Goal: Task Accomplishment & Management: Manage account settings

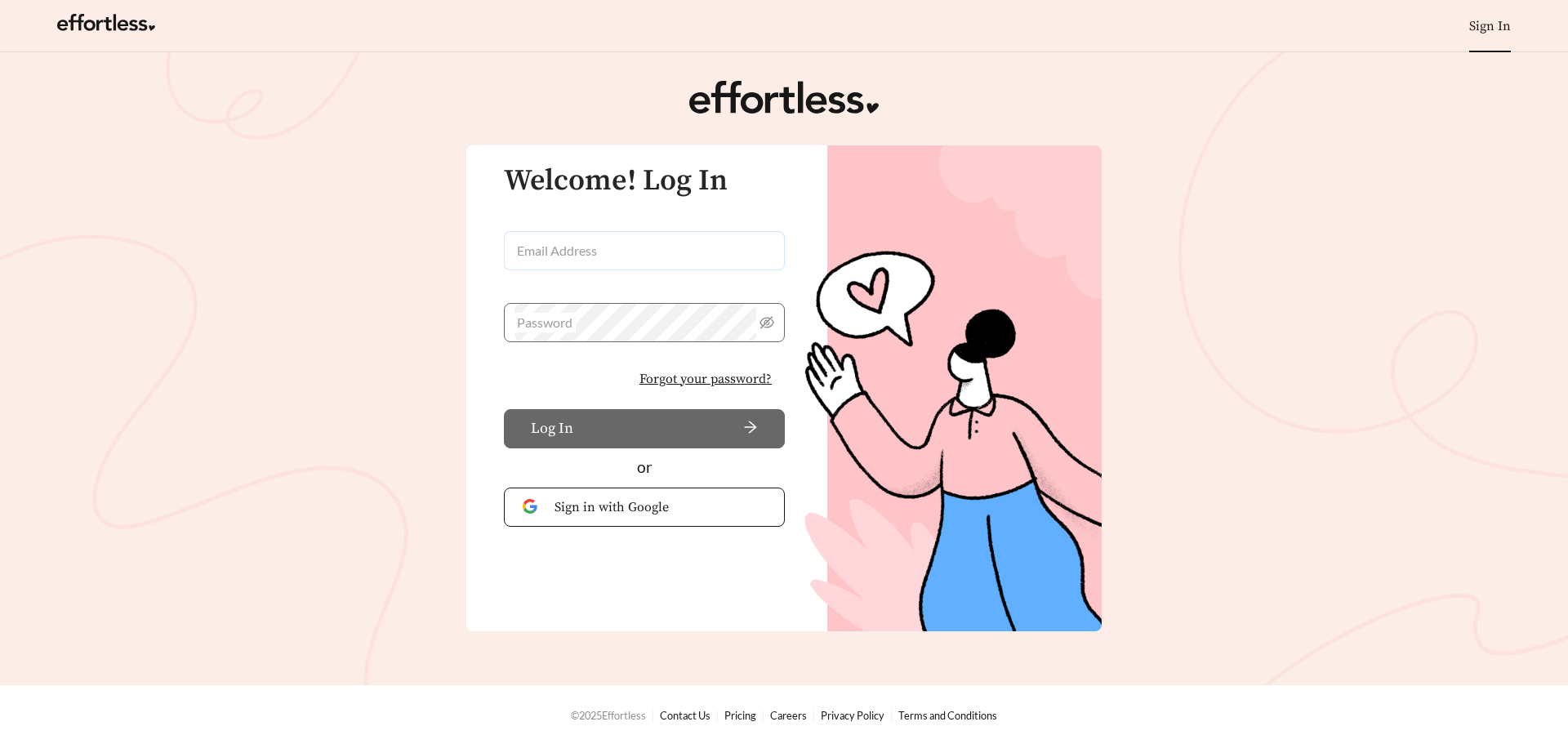
type input "**********"
click at [592, 439] on button "Log In" at bounding box center [644, 428] width 281 height 39
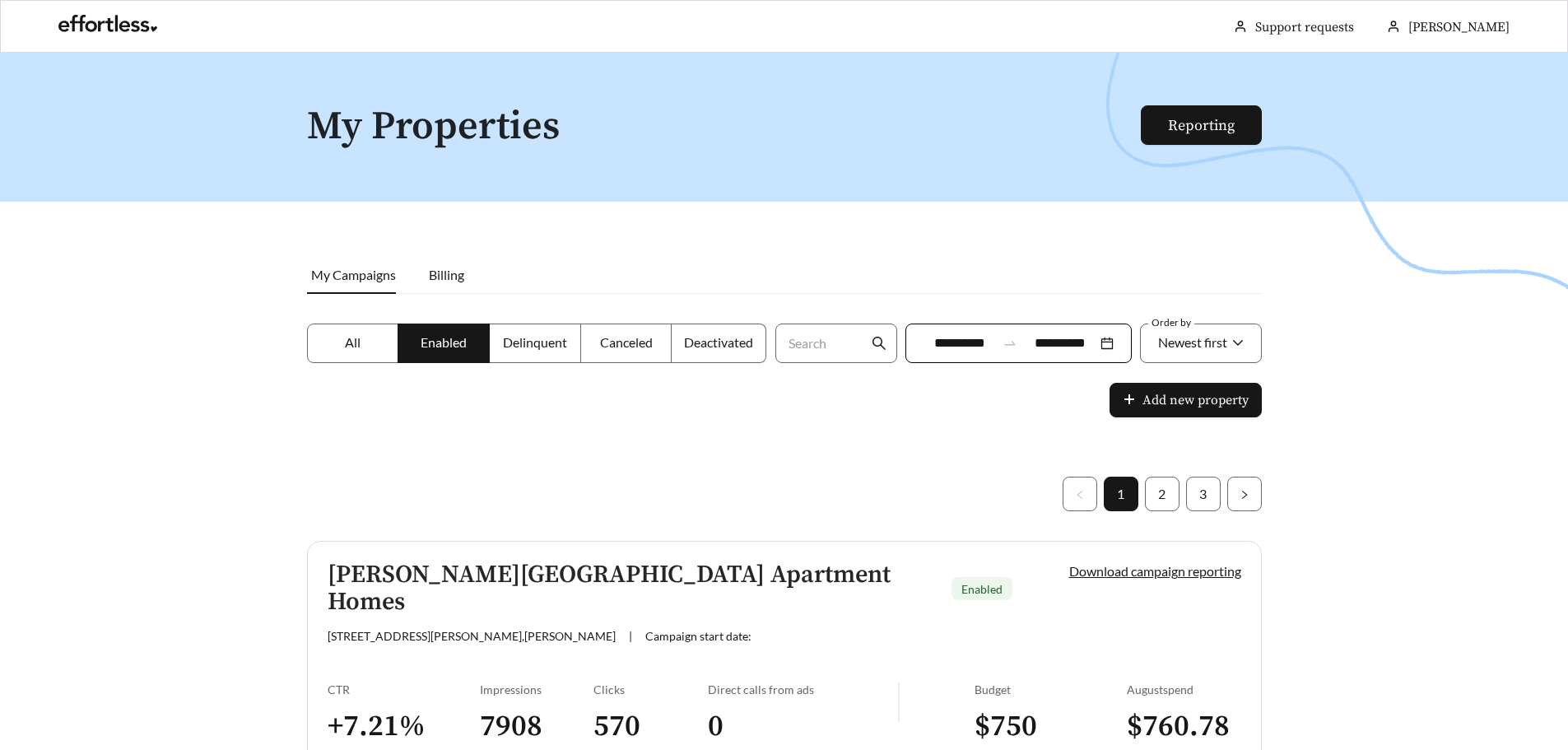
click at [735, 358] on label "Deactivated" at bounding box center [719, 342] width 95 height 39
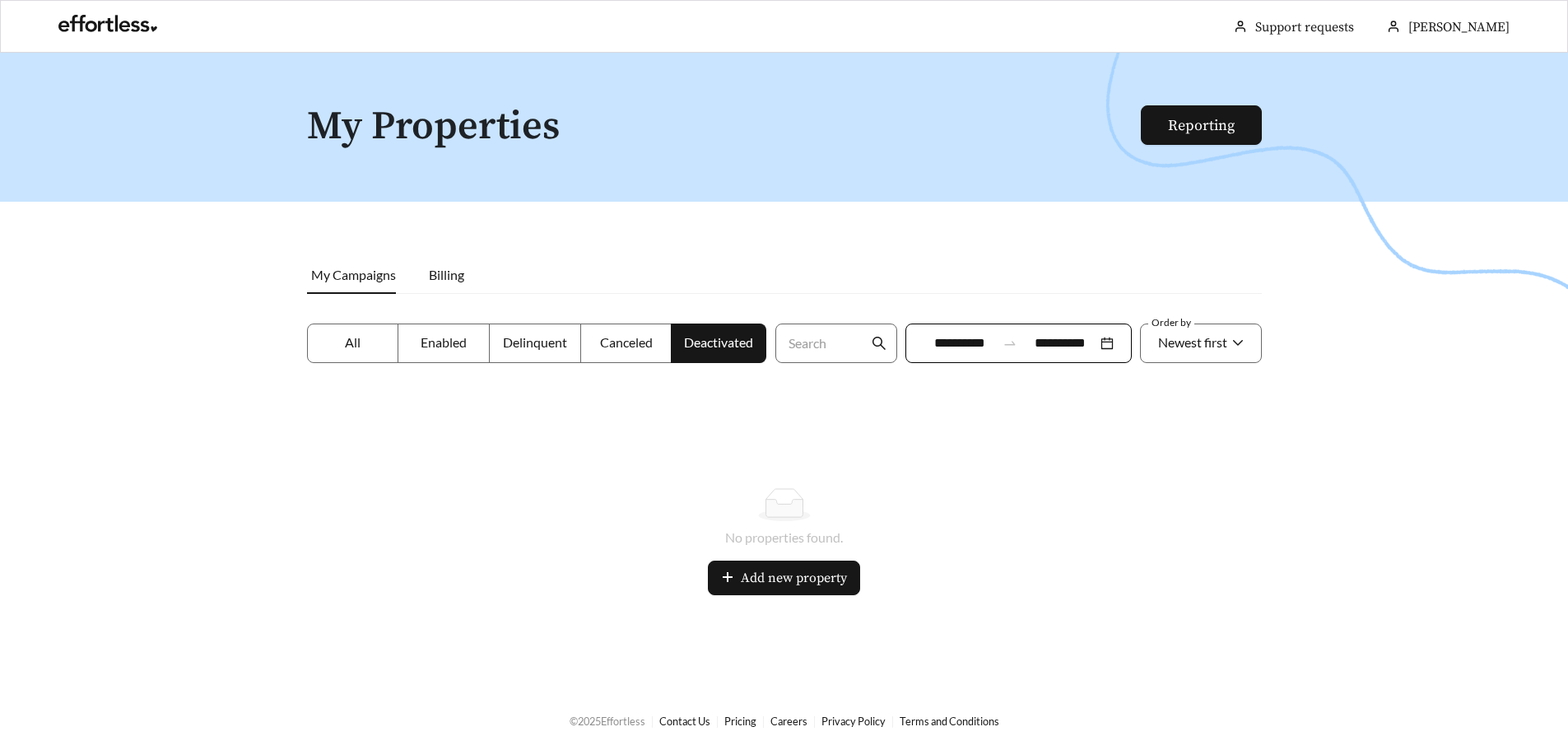
click at [618, 347] on span "Canceled" at bounding box center [626, 341] width 52 height 16
click at [521, 355] on label "Delinquent" at bounding box center [535, 342] width 92 height 39
click at [442, 351] on label "Enabled" at bounding box center [444, 342] width 92 height 39
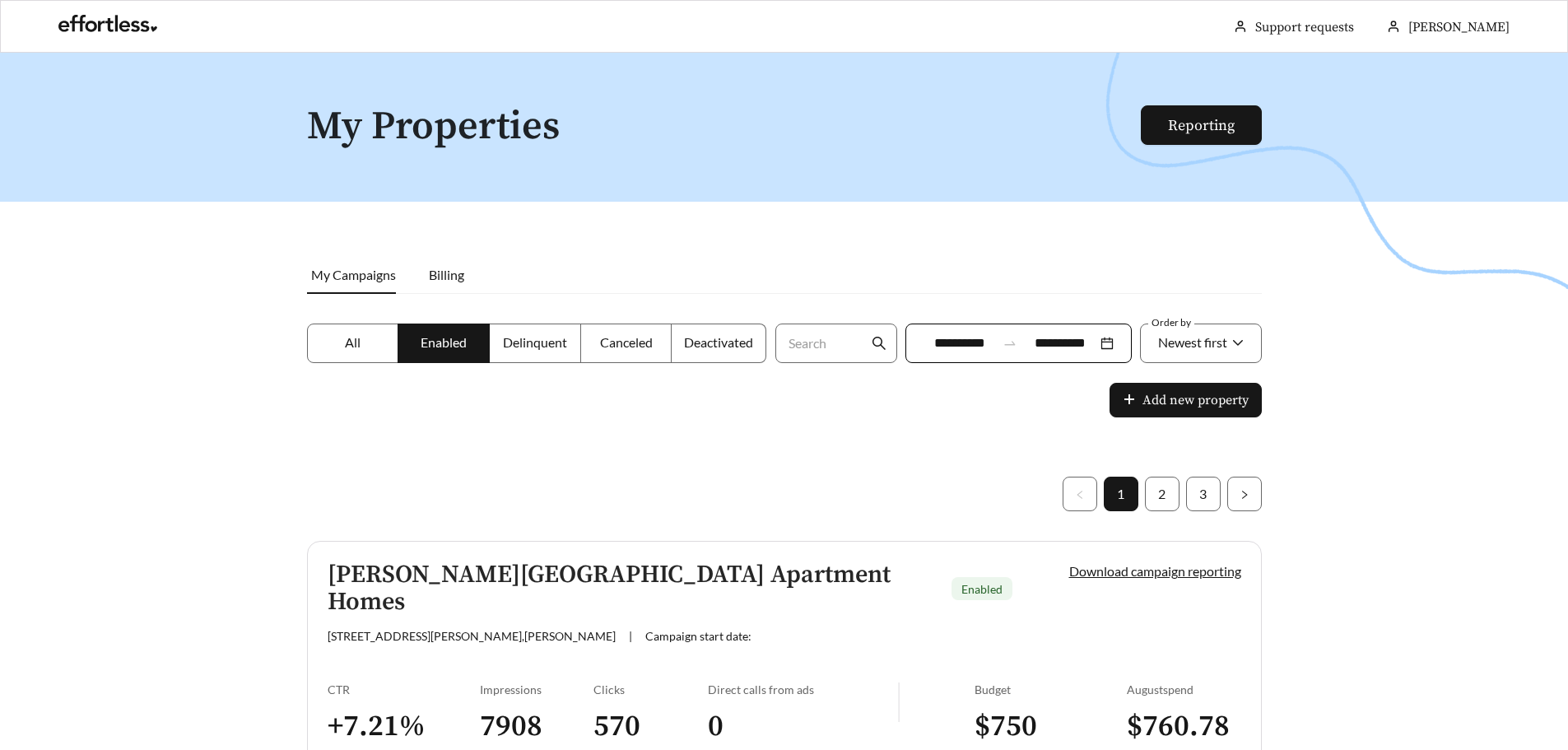
click at [370, 353] on label "All" at bounding box center [353, 342] width 92 height 39
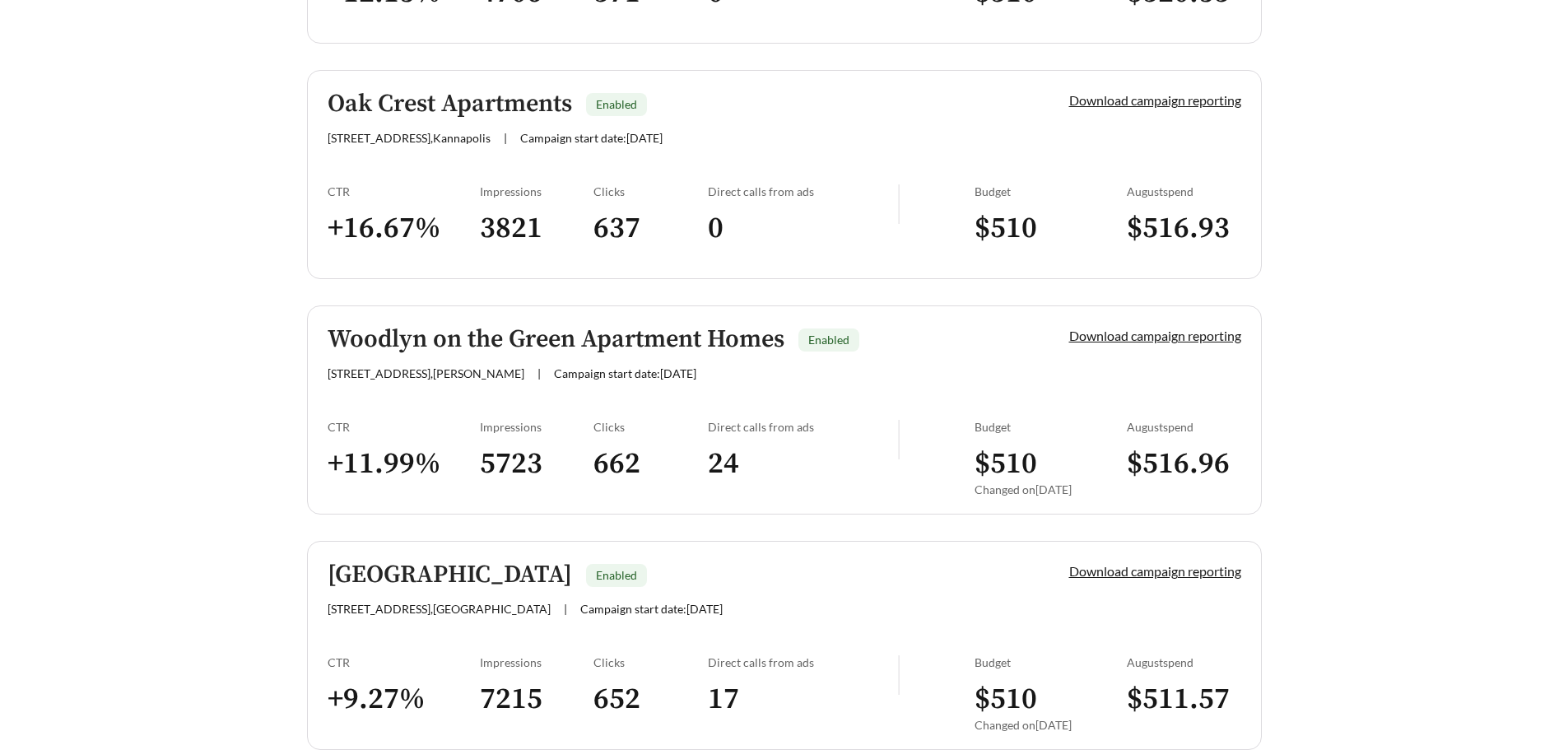
scroll to position [4622, 0]
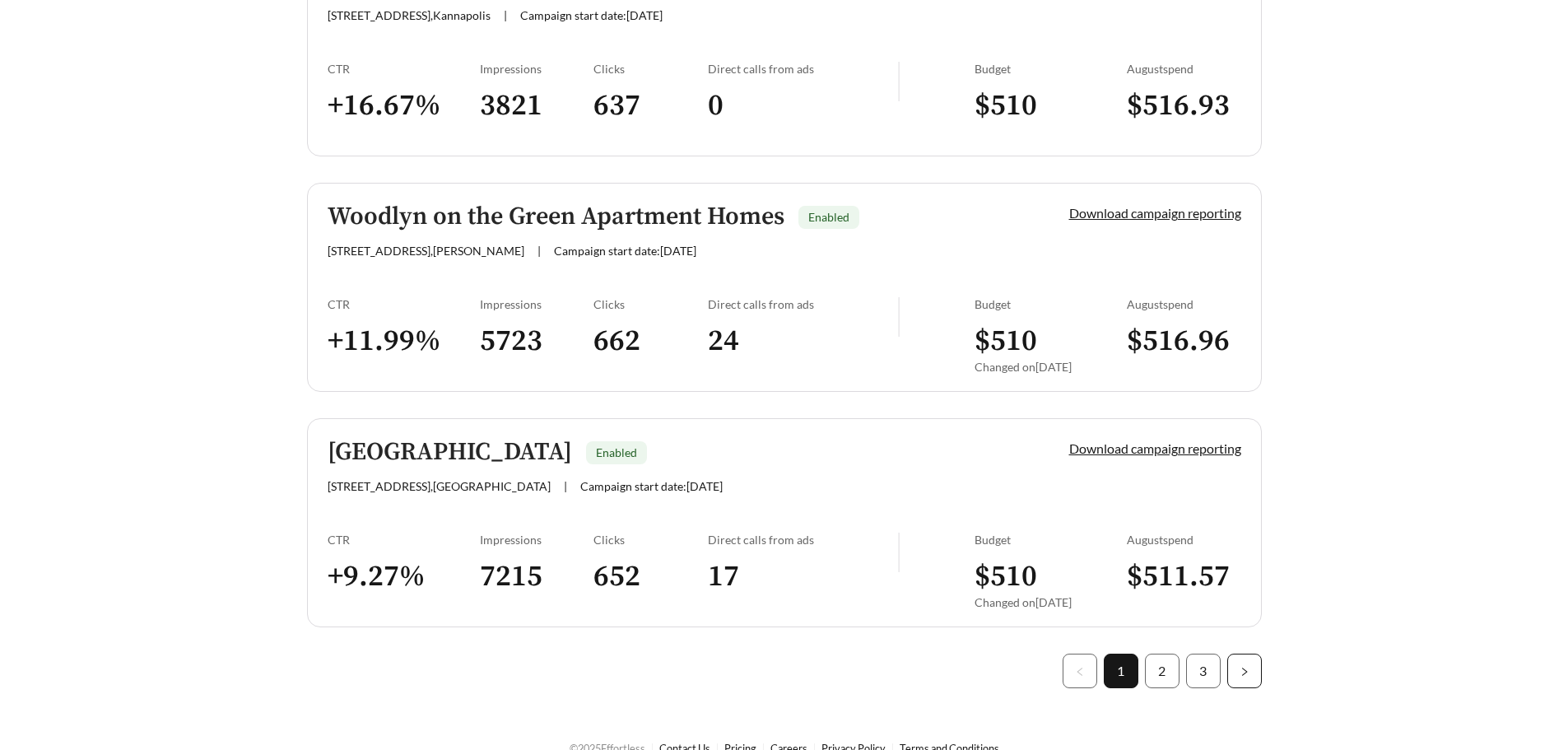
click at [1252, 654] on button "button" at bounding box center [1245, 671] width 35 height 35
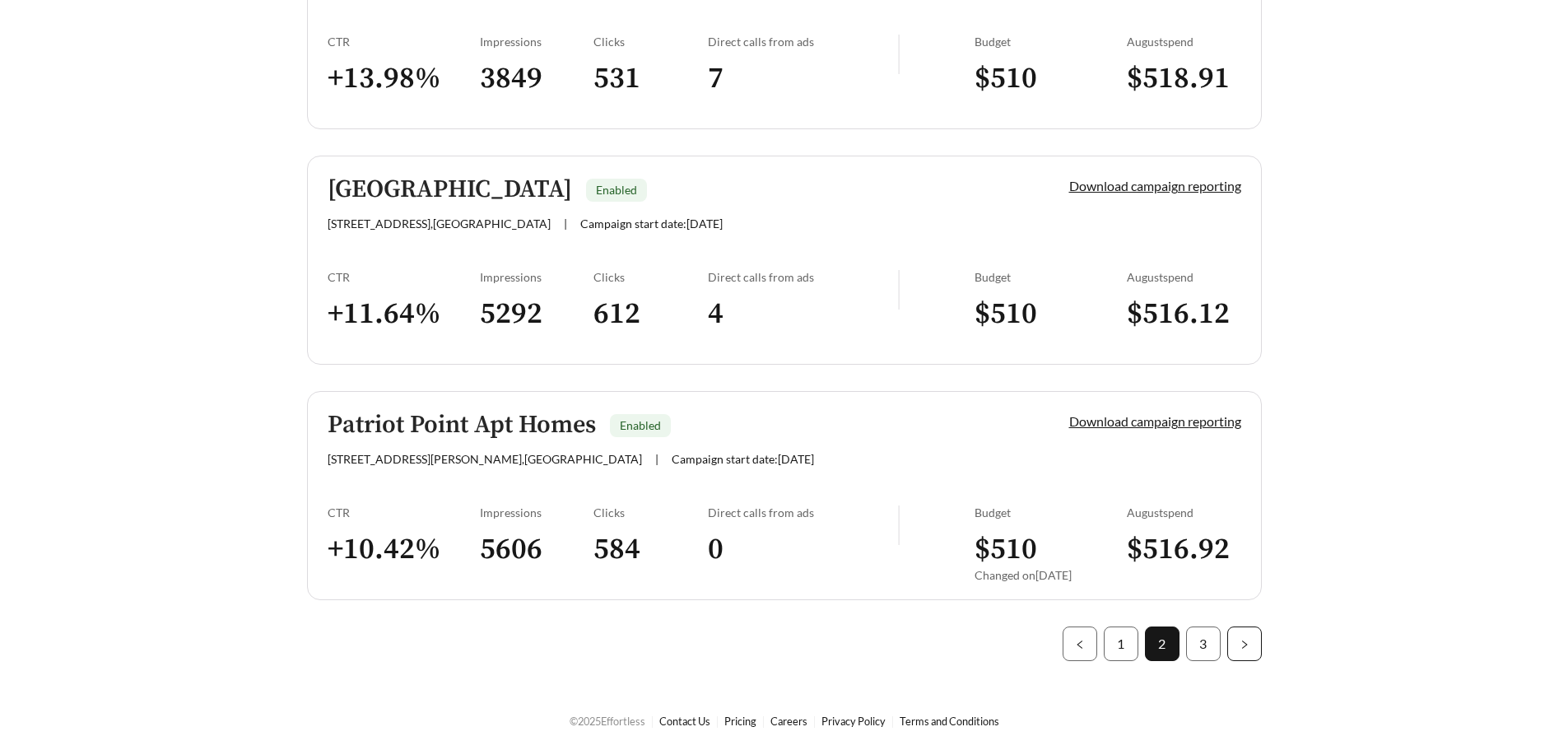
click at [1248, 644] on icon "right" at bounding box center [1244, 644] width 10 height 10
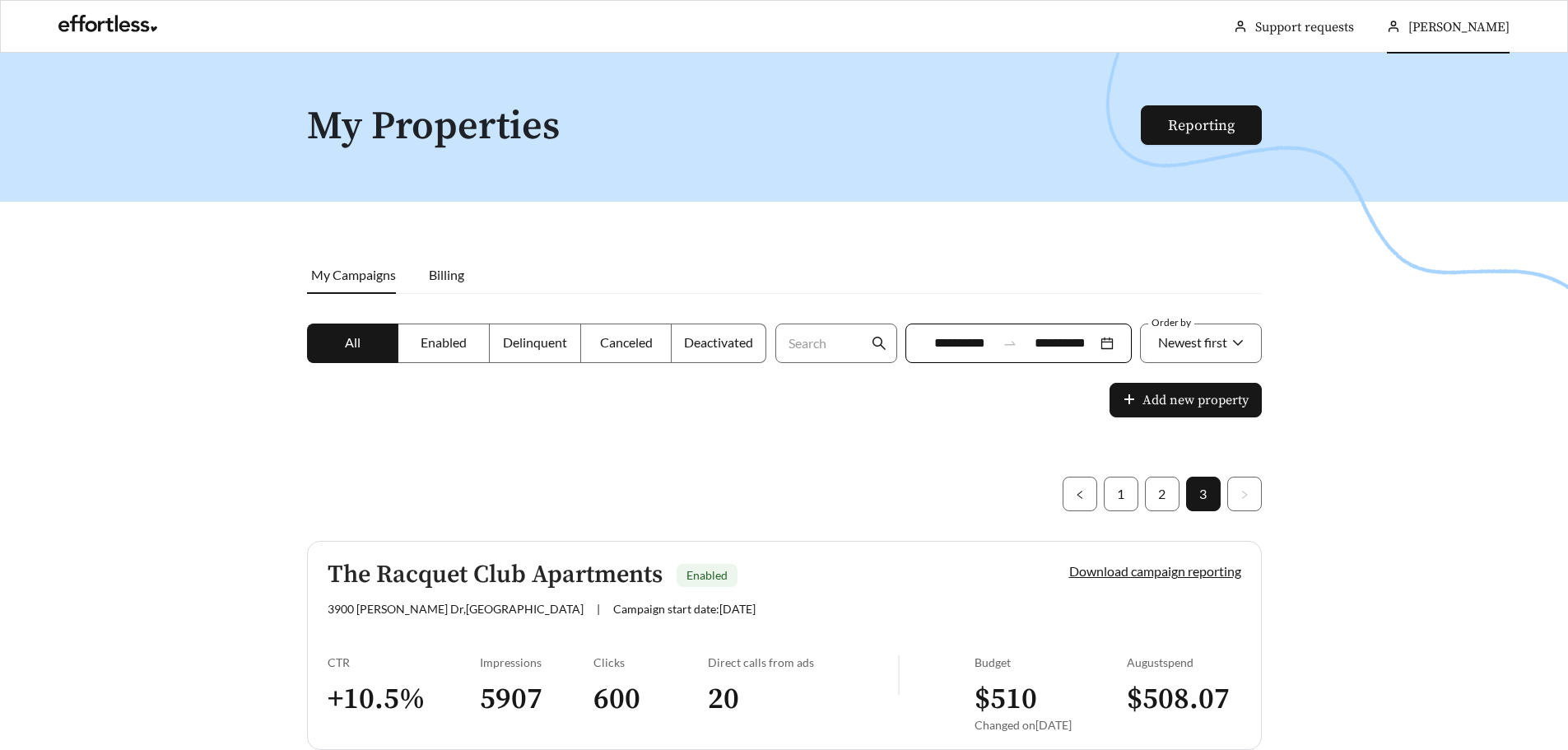
click at [1488, 24] on span "[PERSON_NAME]" at bounding box center [1459, 28] width 101 height 17
click at [1456, 119] on span "Sign Out" at bounding box center [1454, 118] width 50 height 16
